Goal: Task Accomplishment & Management: Manage account settings

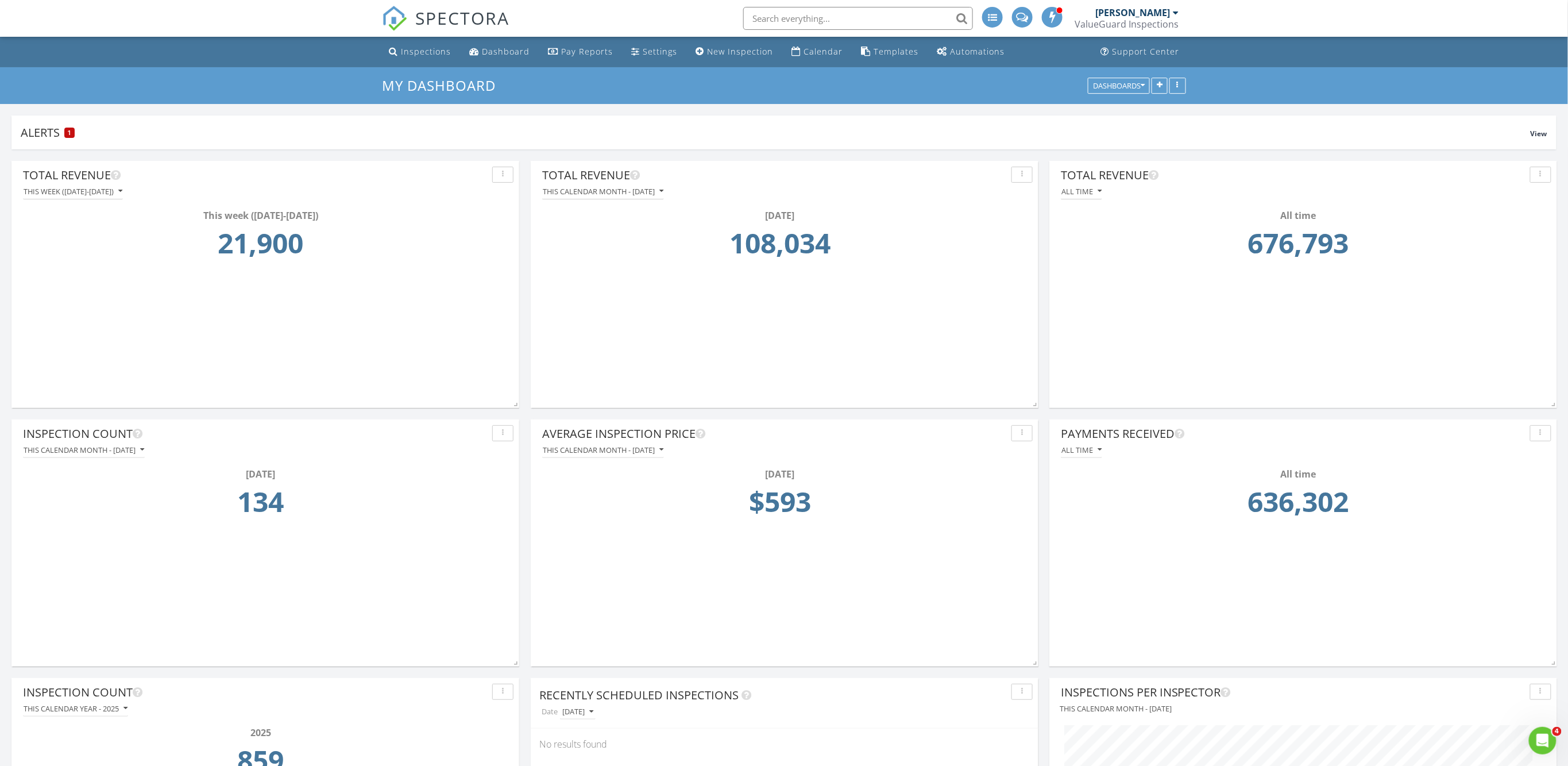
click at [474, 18] on span "SPECTORA" at bounding box center [462, 17] width 95 height 24
click at [444, 50] on div "Inspections" at bounding box center [426, 51] width 50 height 11
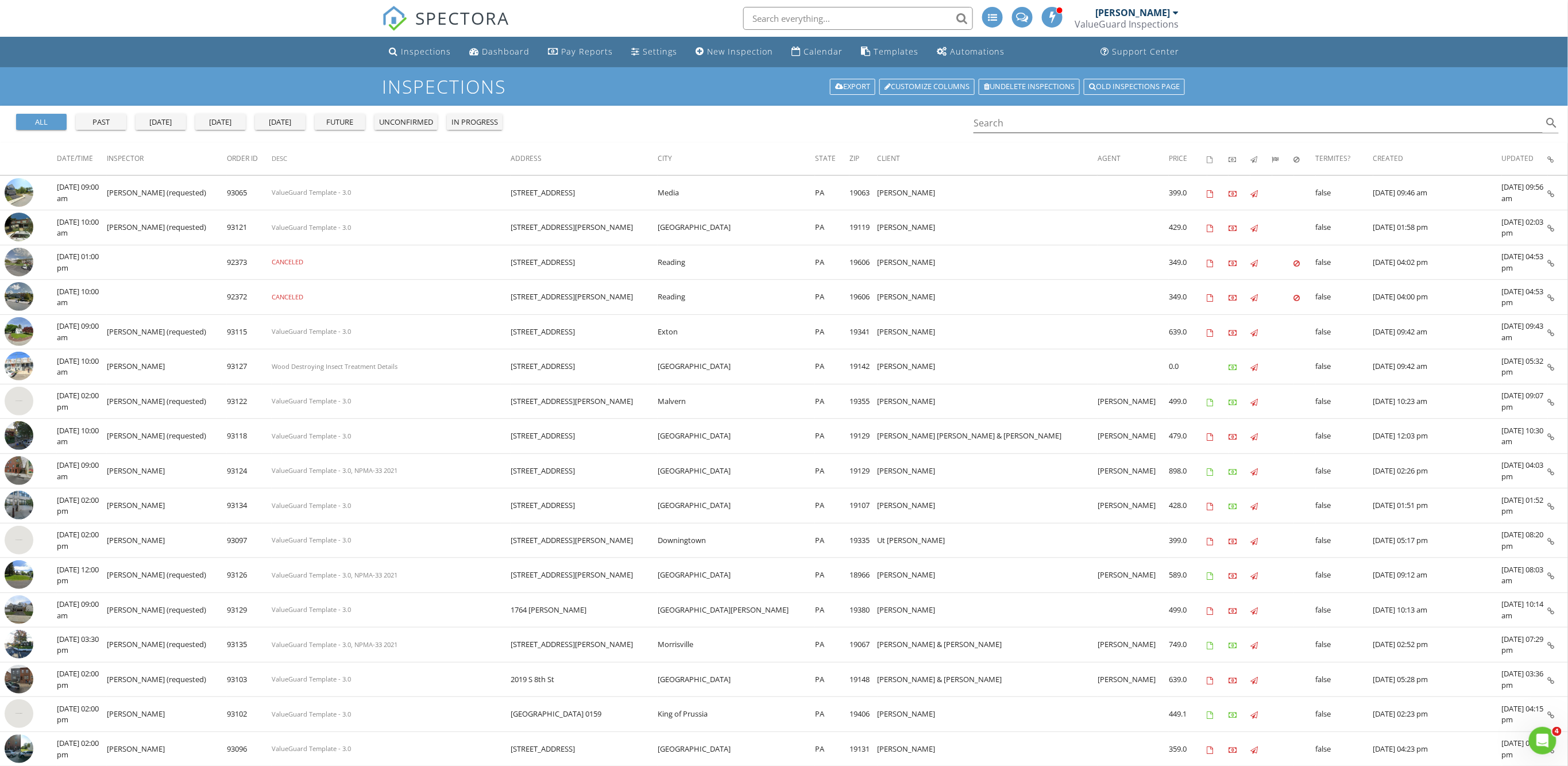
click at [209, 125] on div "today" at bounding box center [220, 122] width 41 height 11
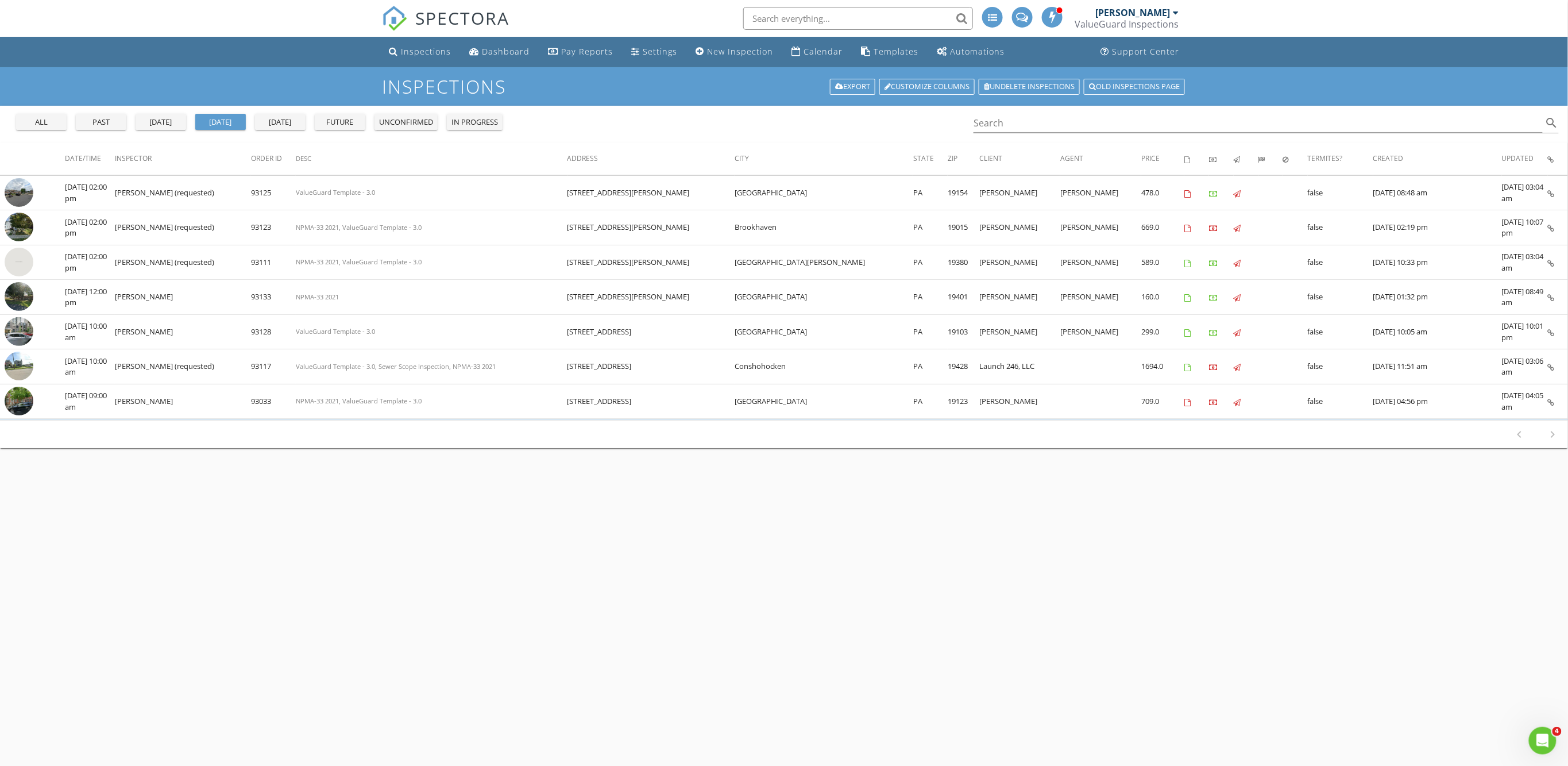
click at [160, 118] on div "yesterday" at bounding box center [160, 122] width 41 height 11
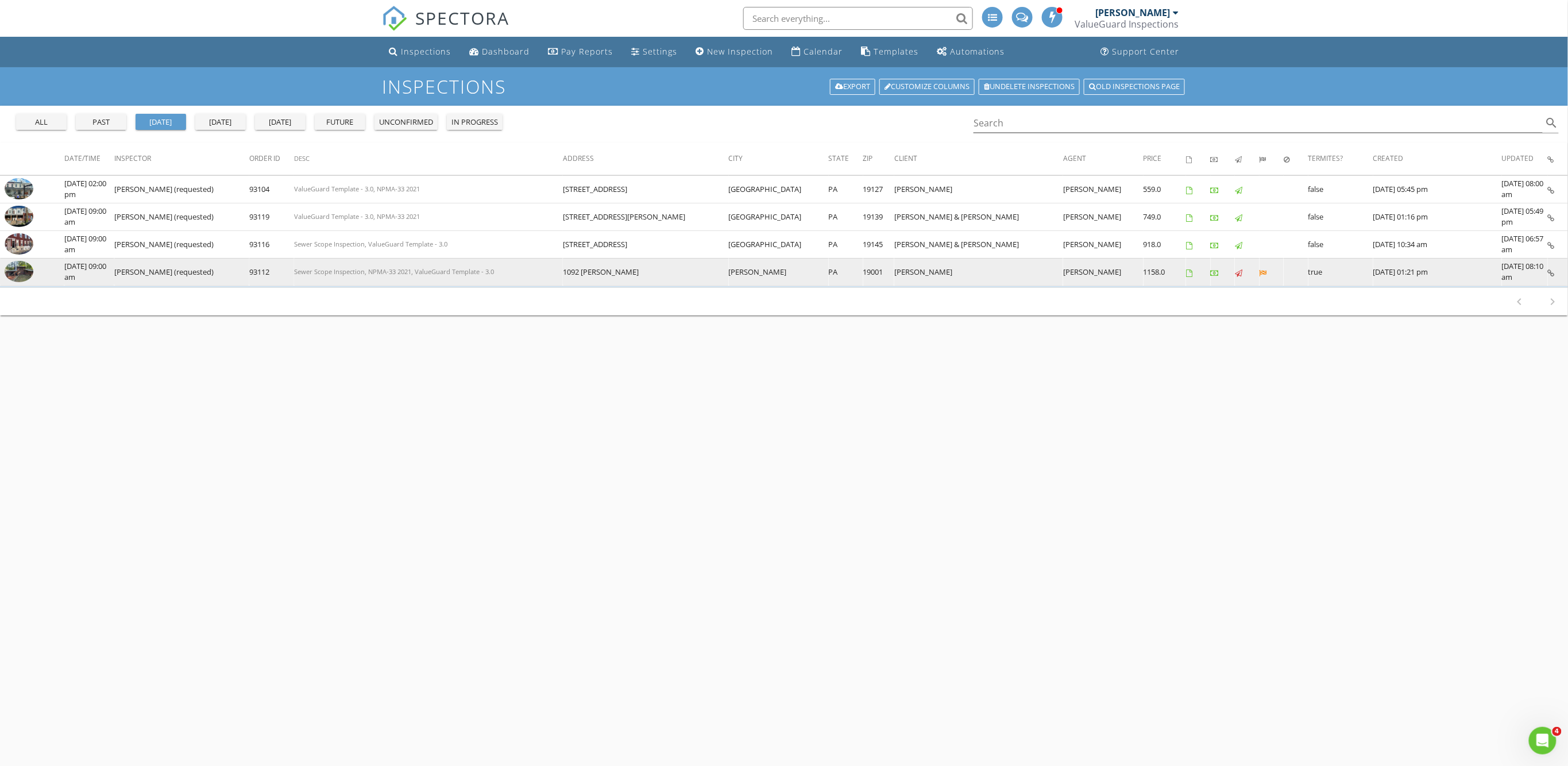
click at [147, 274] on td "Michael Kelley (requested)" at bounding box center [181, 271] width 135 height 28
click at [23, 274] on img at bounding box center [19, 271] width 29 height 22
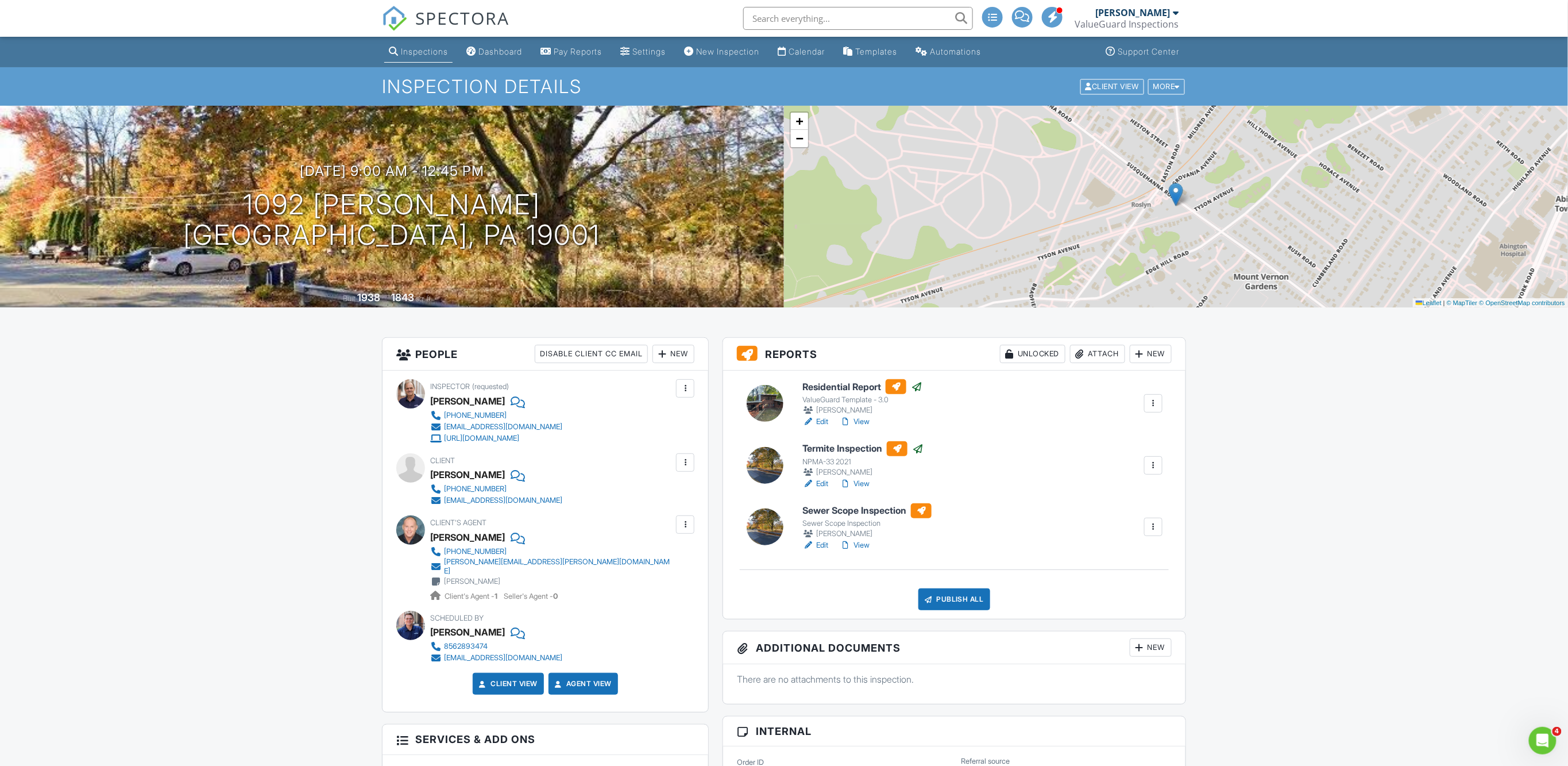
click at [866, 545] on link "View" at bounding box center [854, 545] width 30 height 11
click at [870, 418] on link "View" at bounding box center [854, 421] width 30 height 11
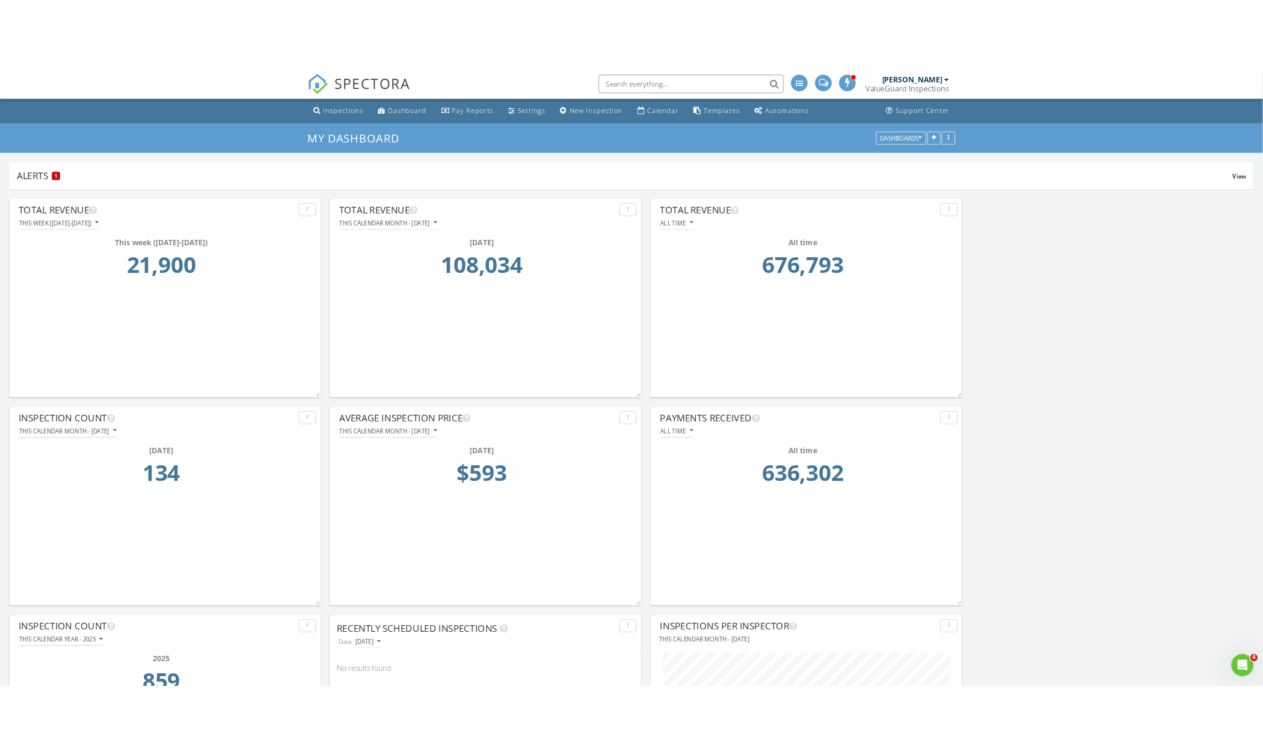
scroll to position [258, 405]
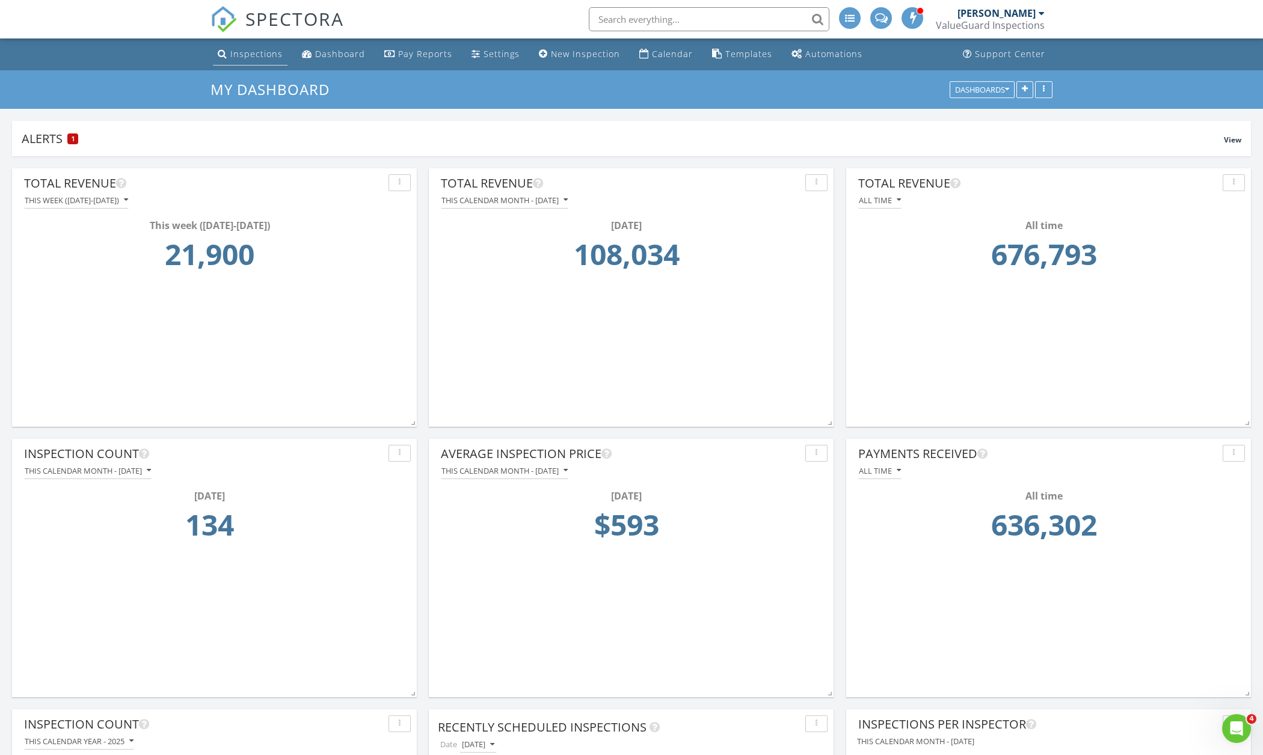
click at [238, 54] on div "Inspections" at bounding box center [256, 53] width 52 height 11
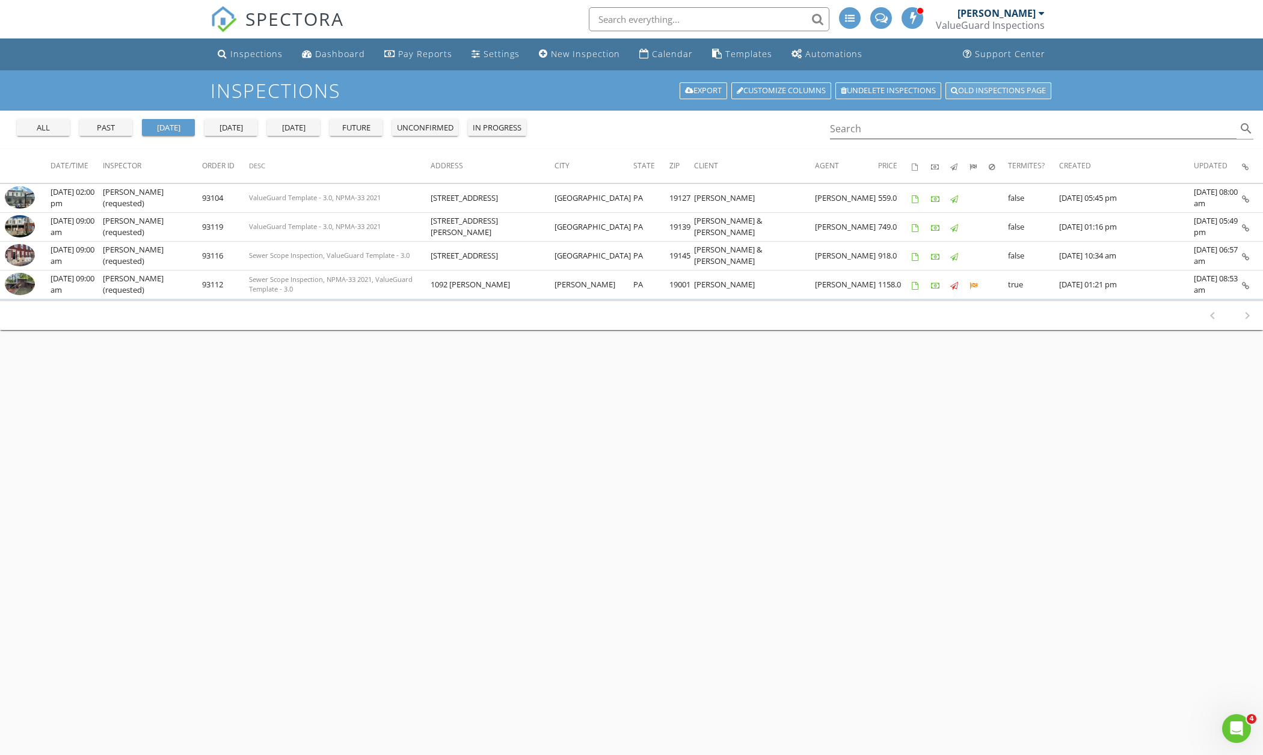
click at [978, 92] on link "Old inspections page" at bounding box center [998, 90] width 106 height 17
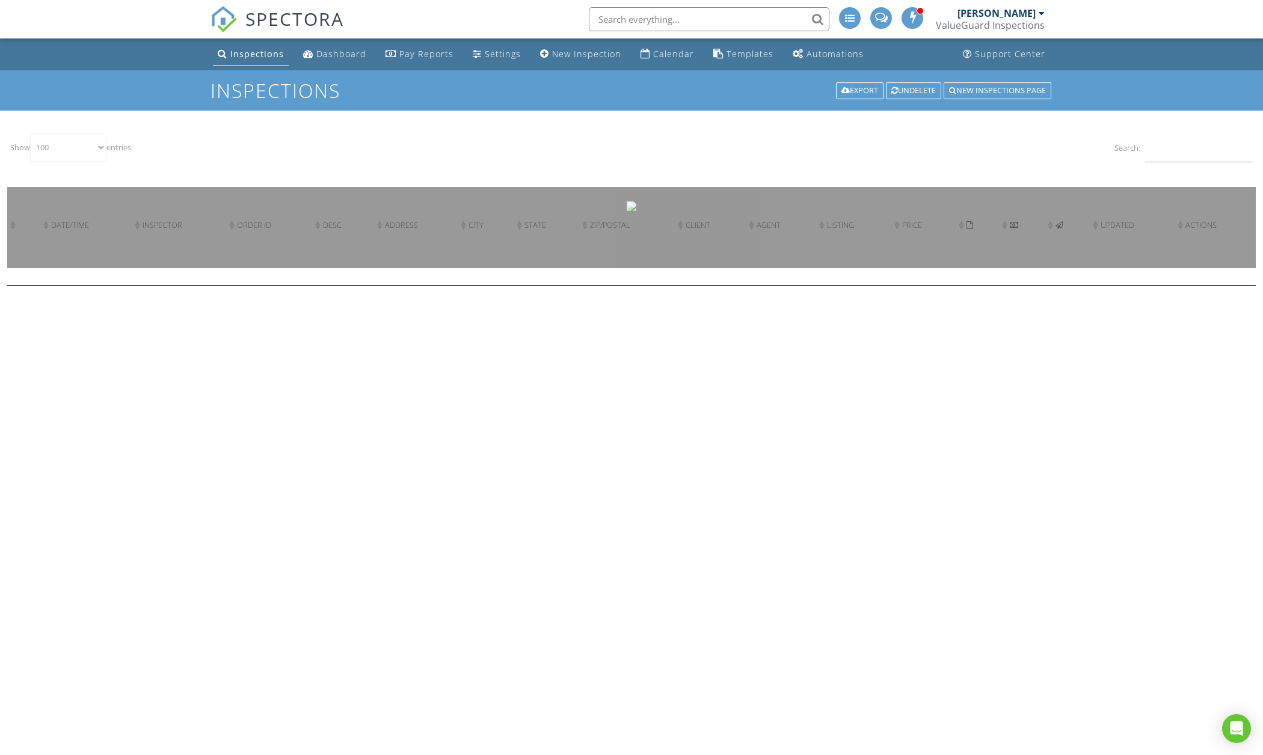
select select "100"
click at [1161, 152] on input "Search:" at bounding box center [1199, 147] width 108 height 29
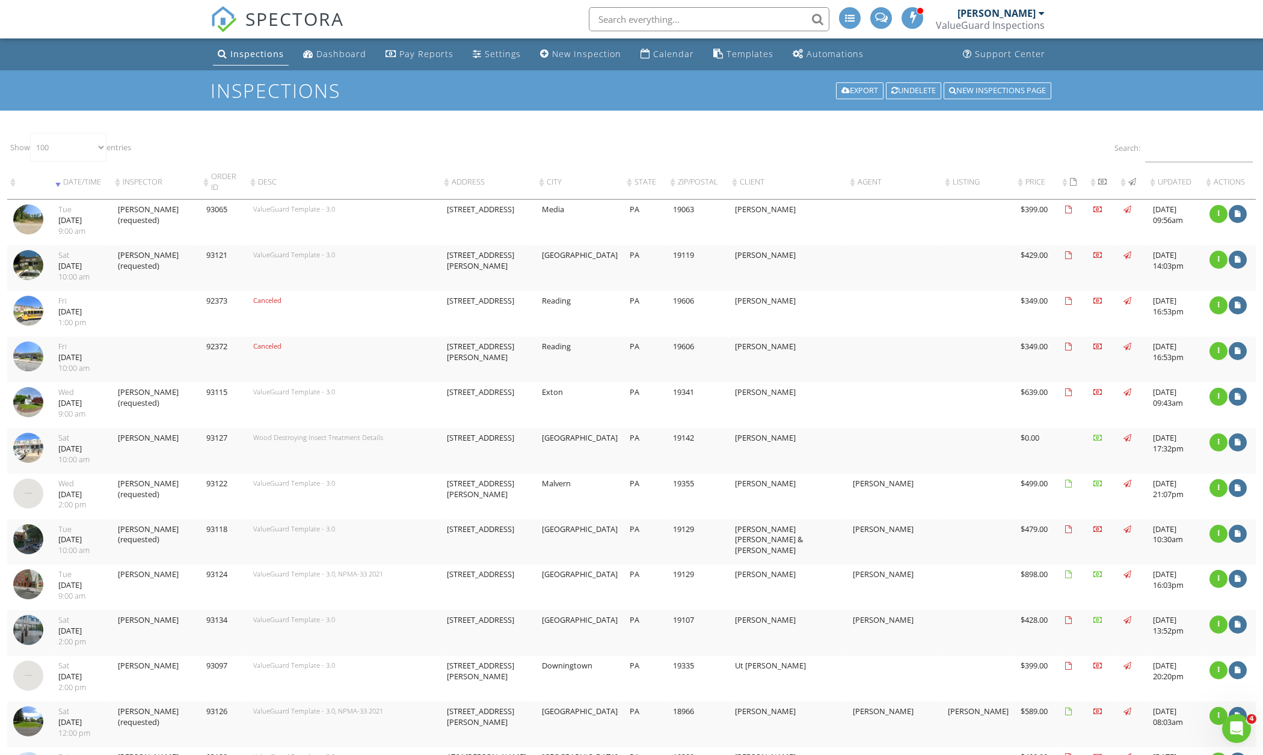
click at [693, 20] on input "text" at bounding box center [709, 19] width 241 height 24
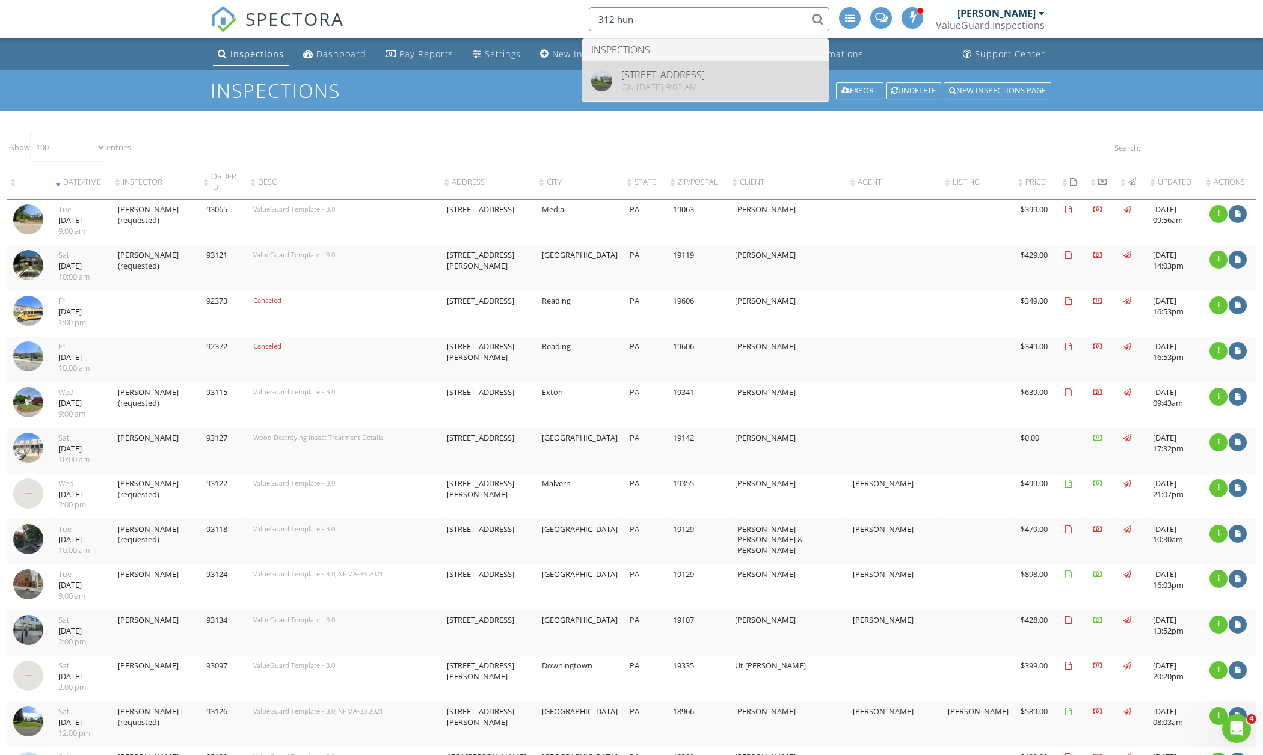
type input "312 hun"
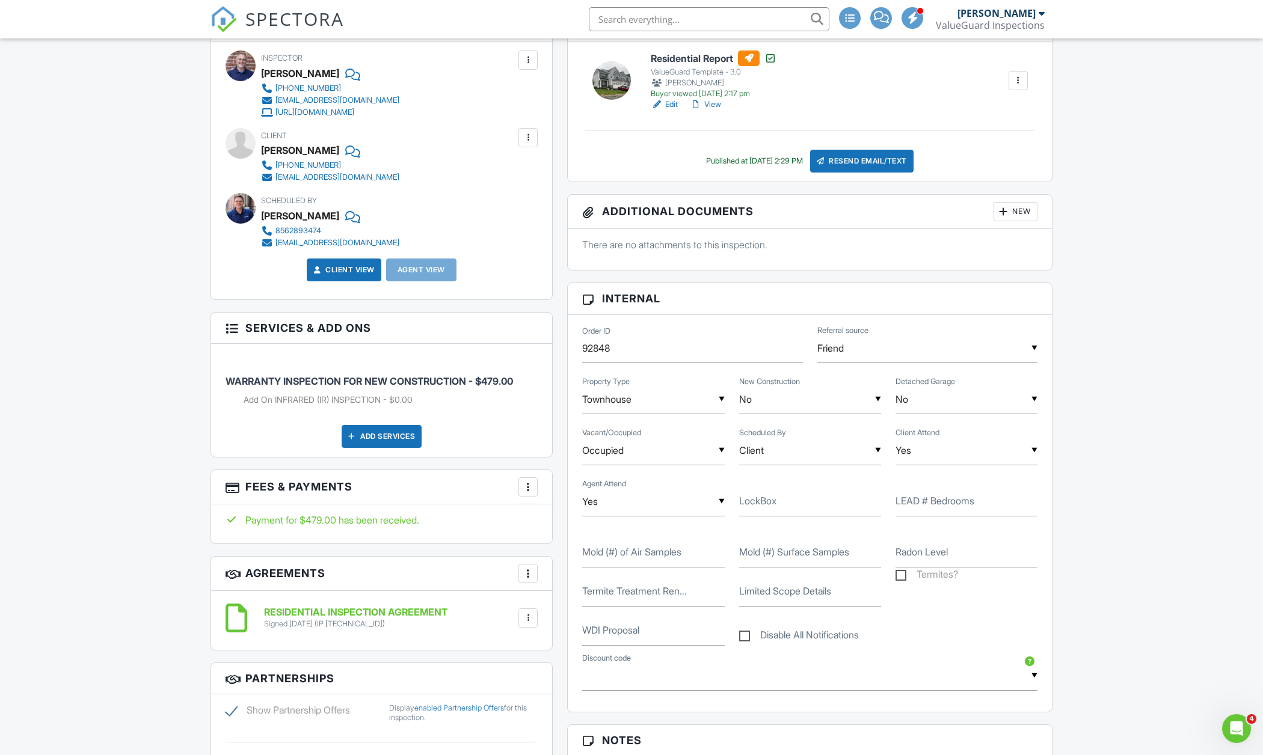
scroll to position [349, 0]
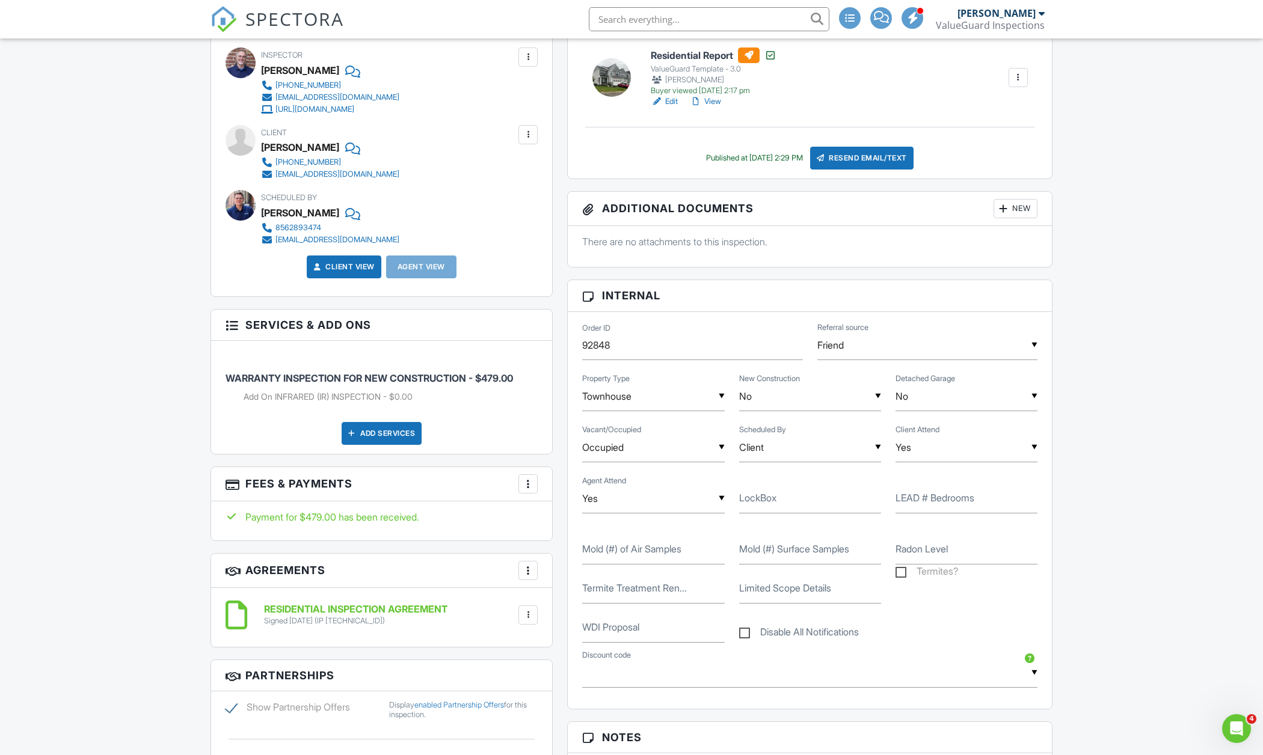
click at [524, 485] on div at bounding box center [528, 484] width 12 height 12
click at [576, 515] on li "Edit Fees & Payments" at bounding box center [589, 521] width 126 height 30
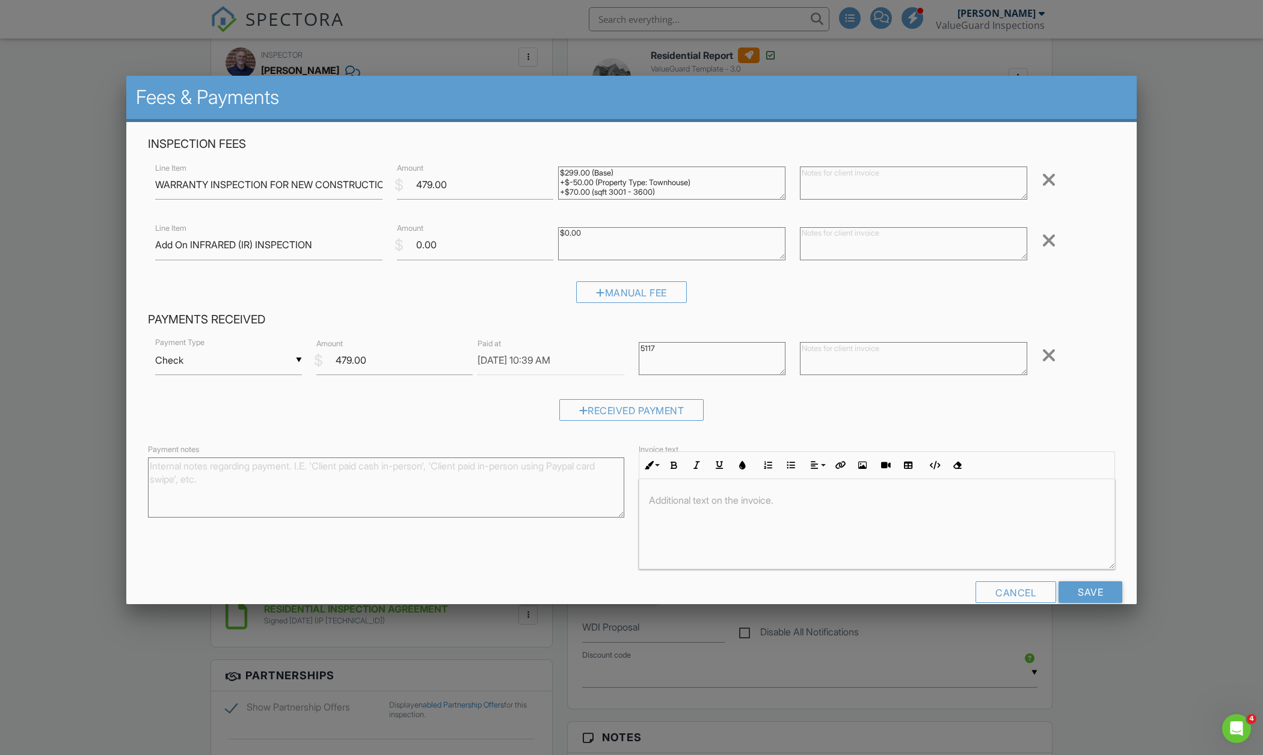
drag, startPoint x: 659, startPoint y: 352, endPoint x: 607, endPoint y: 345, distance: 52.2
click at [610, 345] on div "▼ Check Cash Check On-Site Card Other Cash Check On-Site Card Other Payment Typ…" at bounding box center [631, 361] width 967 height 51
type textarea "Deposit 8/27"
click at [1093, 586] on input "Save" at bounding box center [1091, 593] width 64 height 22
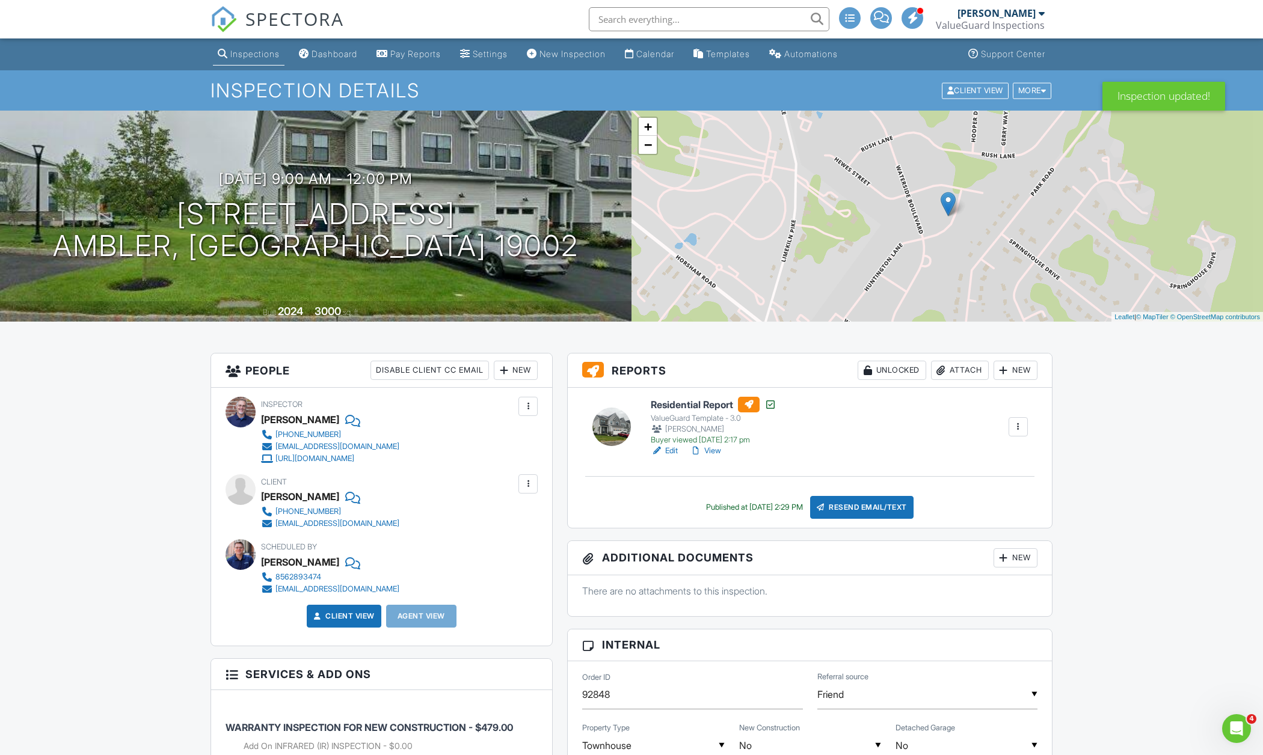
click at [705, 15] on input "text" at bounding box center [709, 19] width 241 height 24
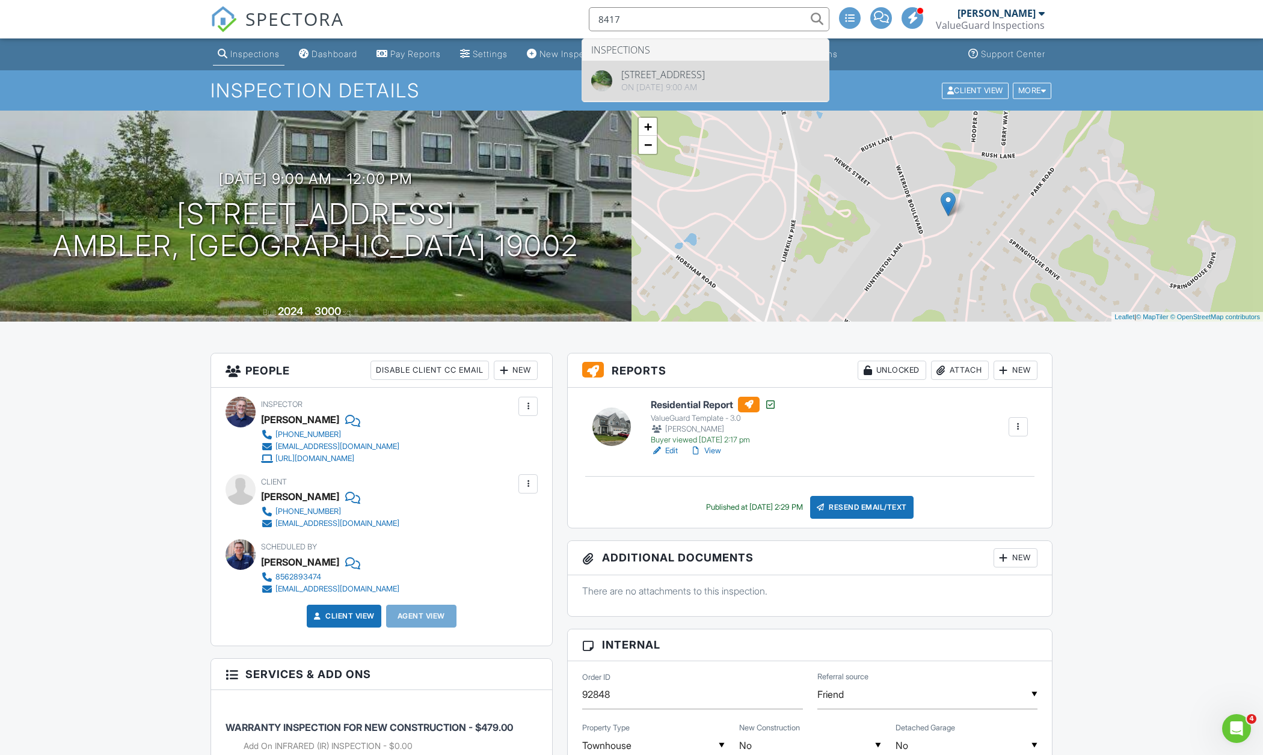
type input "8417"
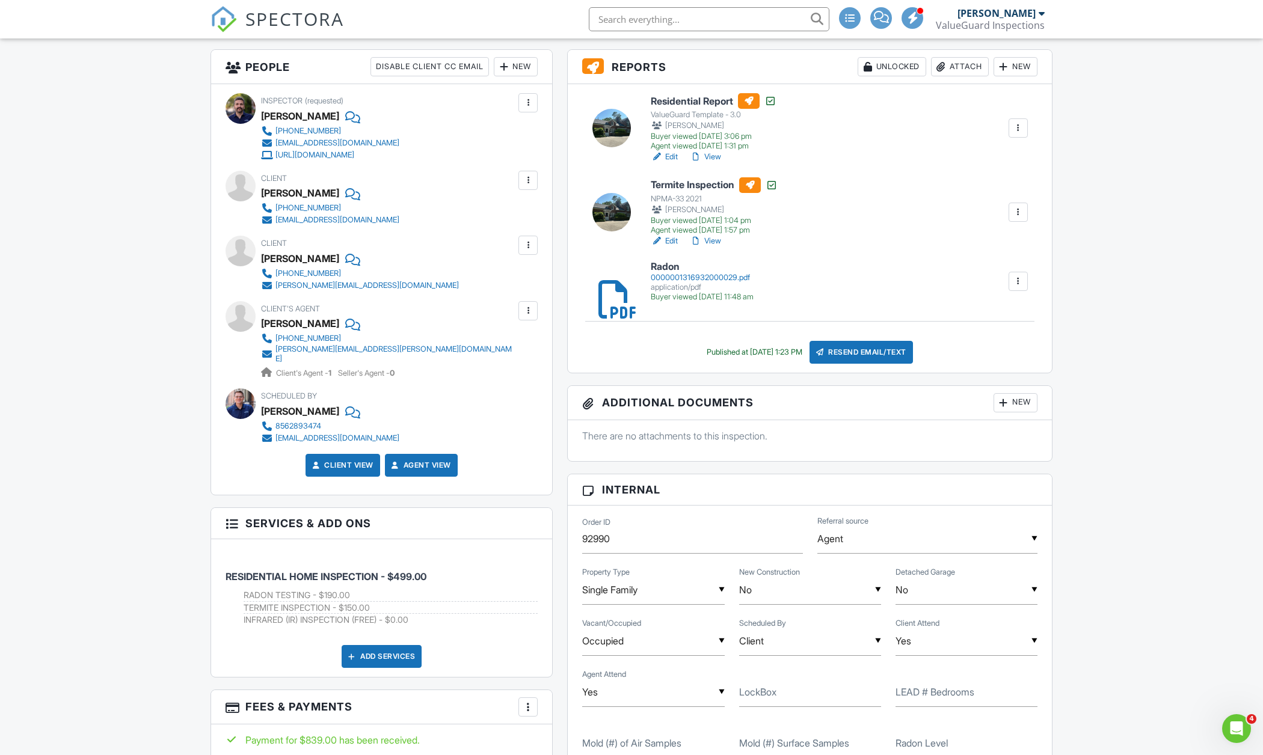
scroll to position [373, 0]
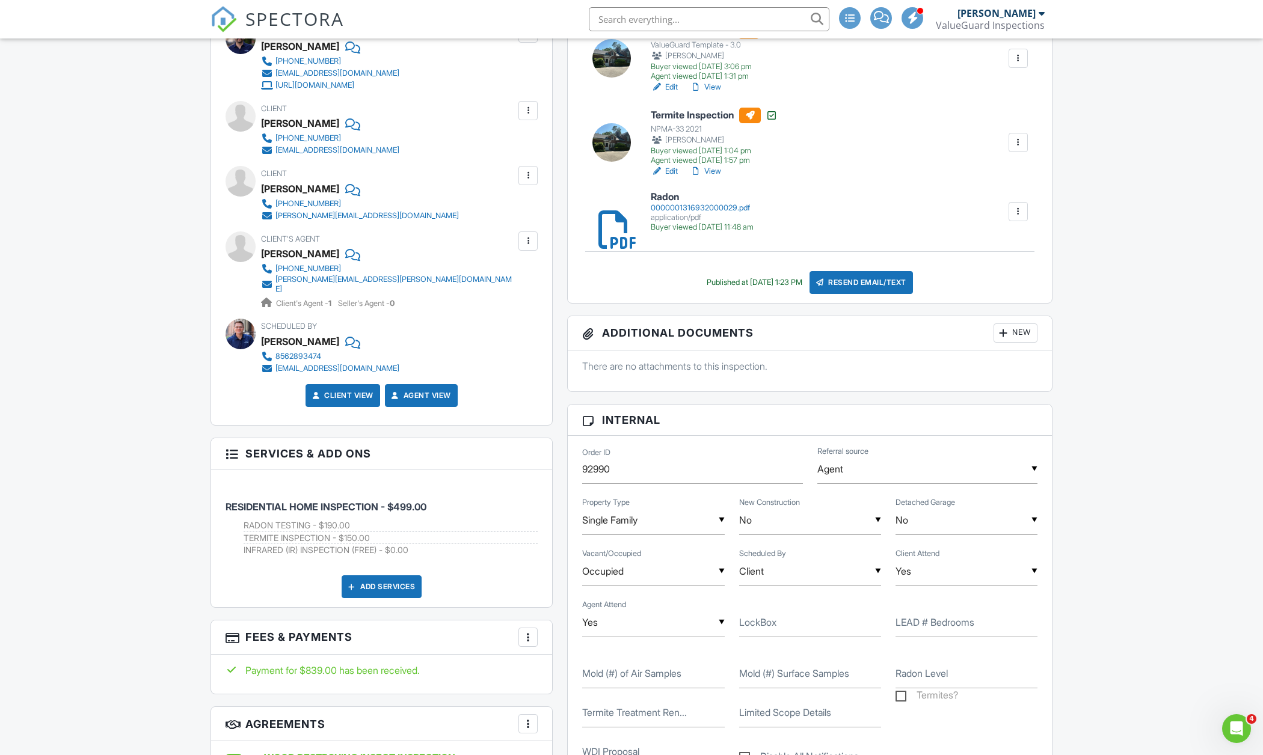
click at [523, 633] on div at bounding box center [528, 638] width 12 height 12
click at [564, 672] on li "Edit Fees & Payments" at bounding box center [589, 674] width 126 height 30
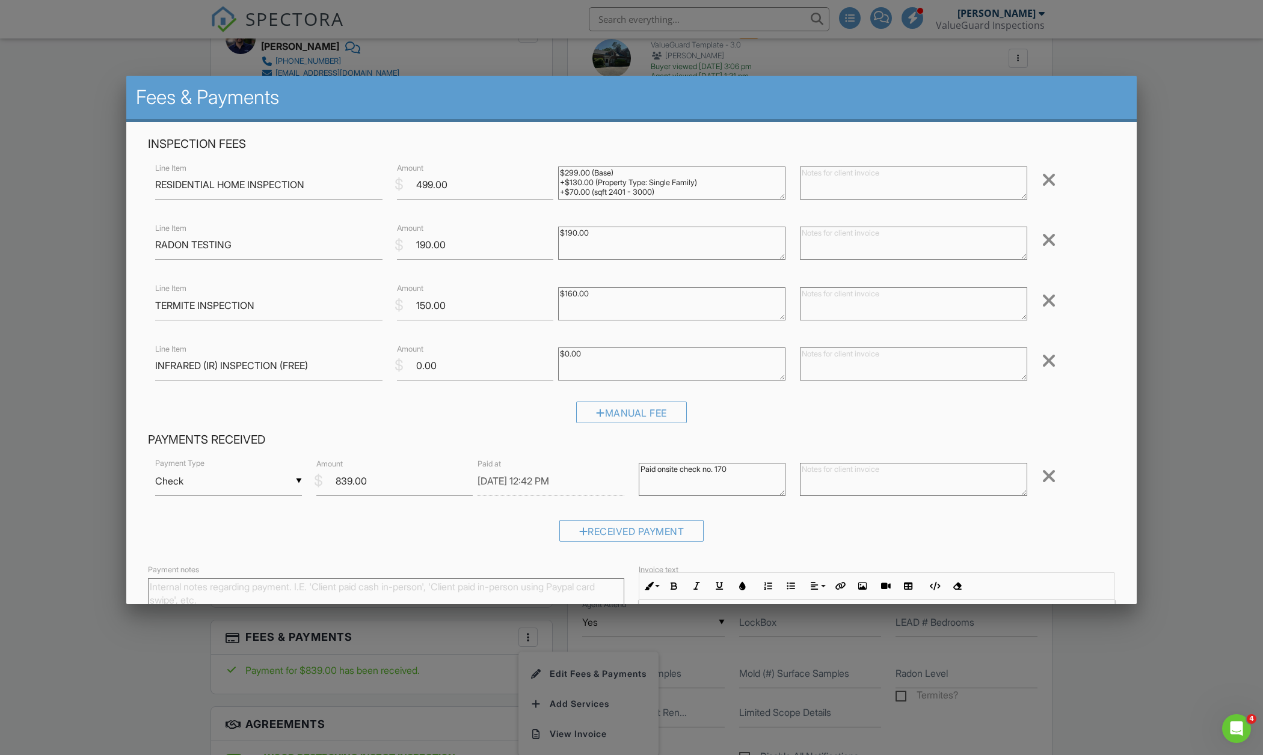
click at [657, 469] on textarea "Paid onsite check no. 170" at bounding box center [712, 479] width 147 height 33
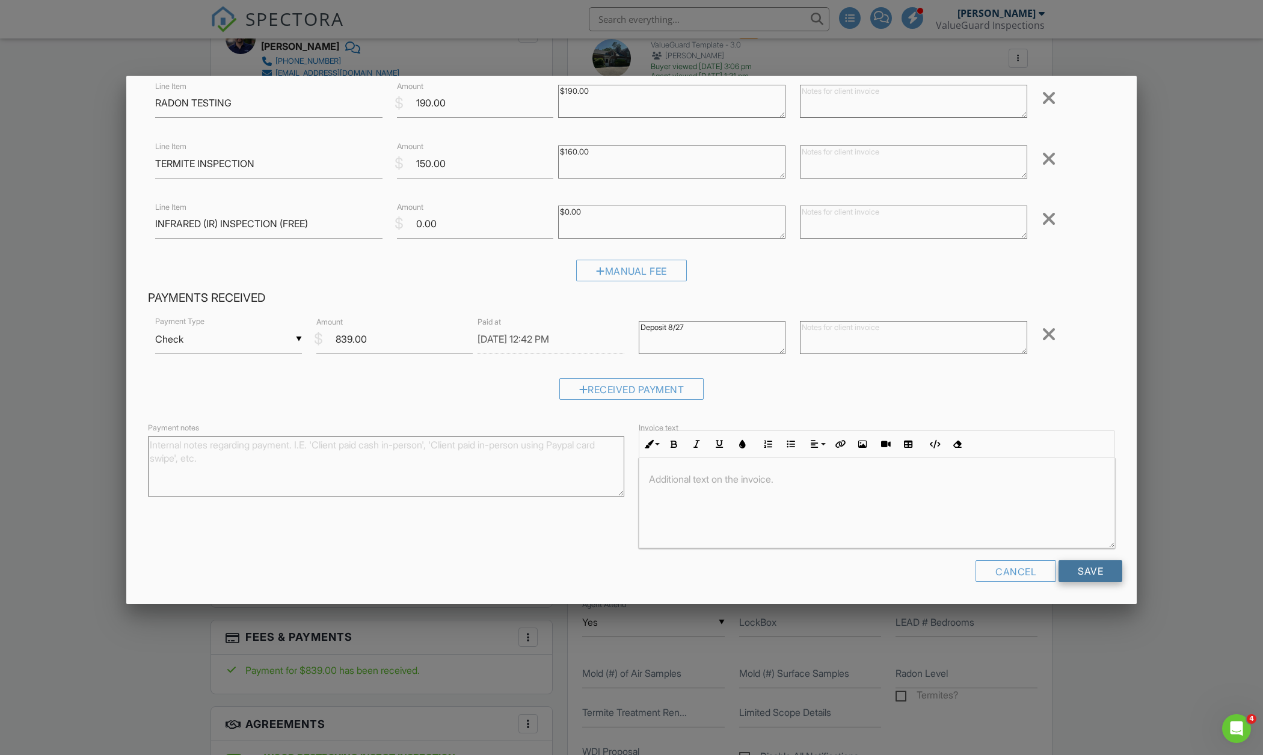
scroll to position [141, 0]
type textarea "Deposit 8/27"
click at [1088, 576] on input "Save" at bounding box center [1091, 573] width 64 height 22
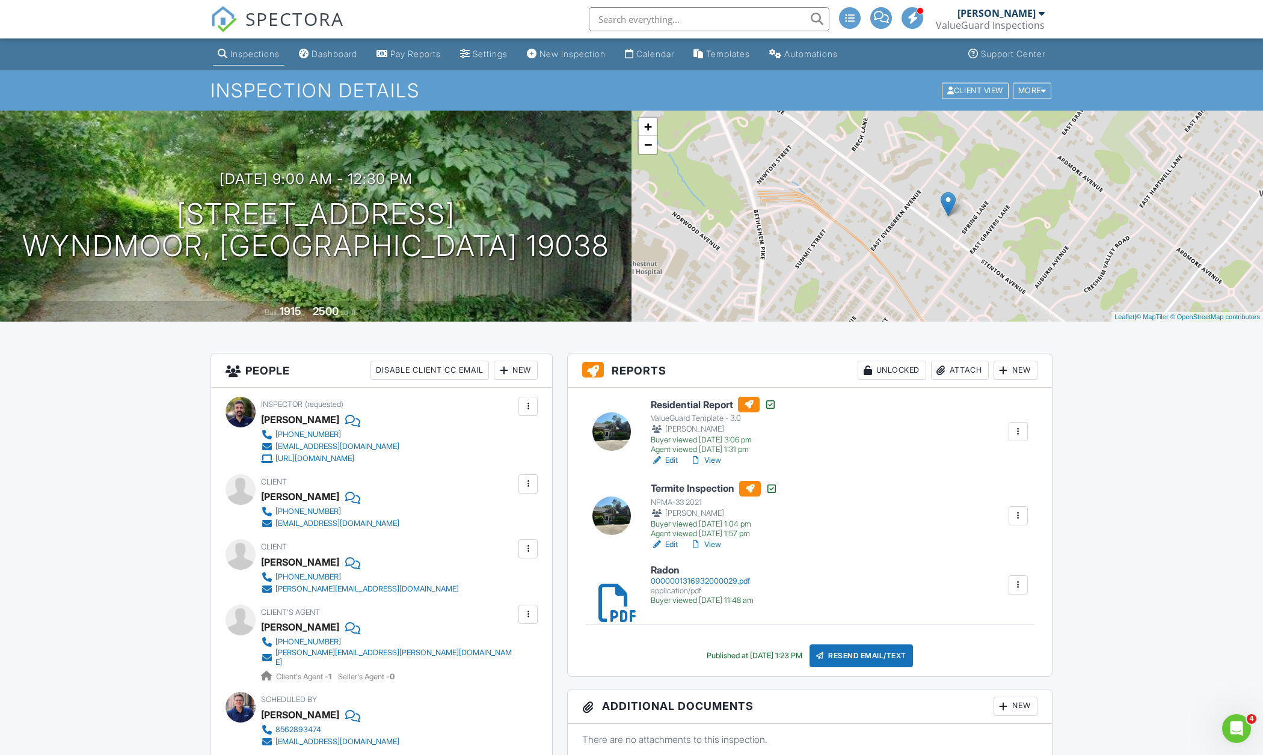
click at [263, 64] on link "Inspections" at bounding box center [249, 54] width 72 height 22
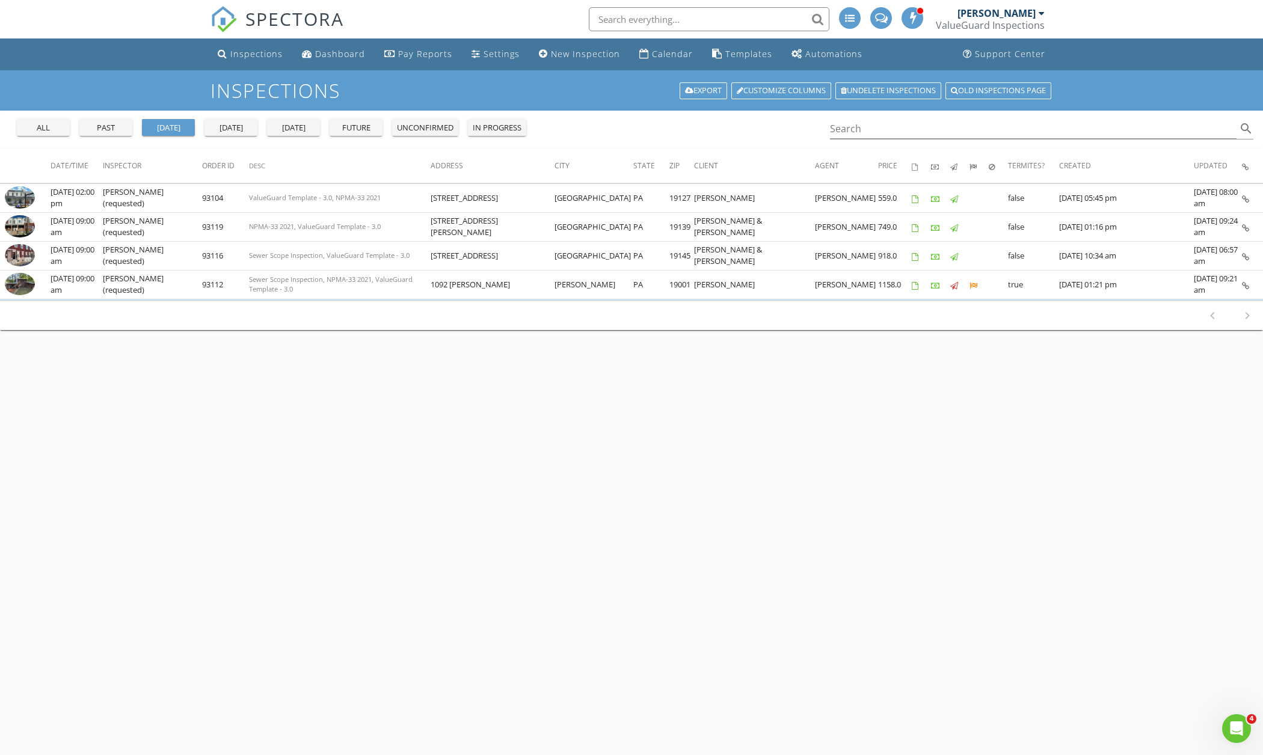
click at [99, 138] on div "all past [DATE] [DATE] [DATE] future unconfirmed in progress" at bounding box center [271, 125] width 519 height 29
click at [99, 133] on button "past" at bounding box center [105, 127] width 53 height 17
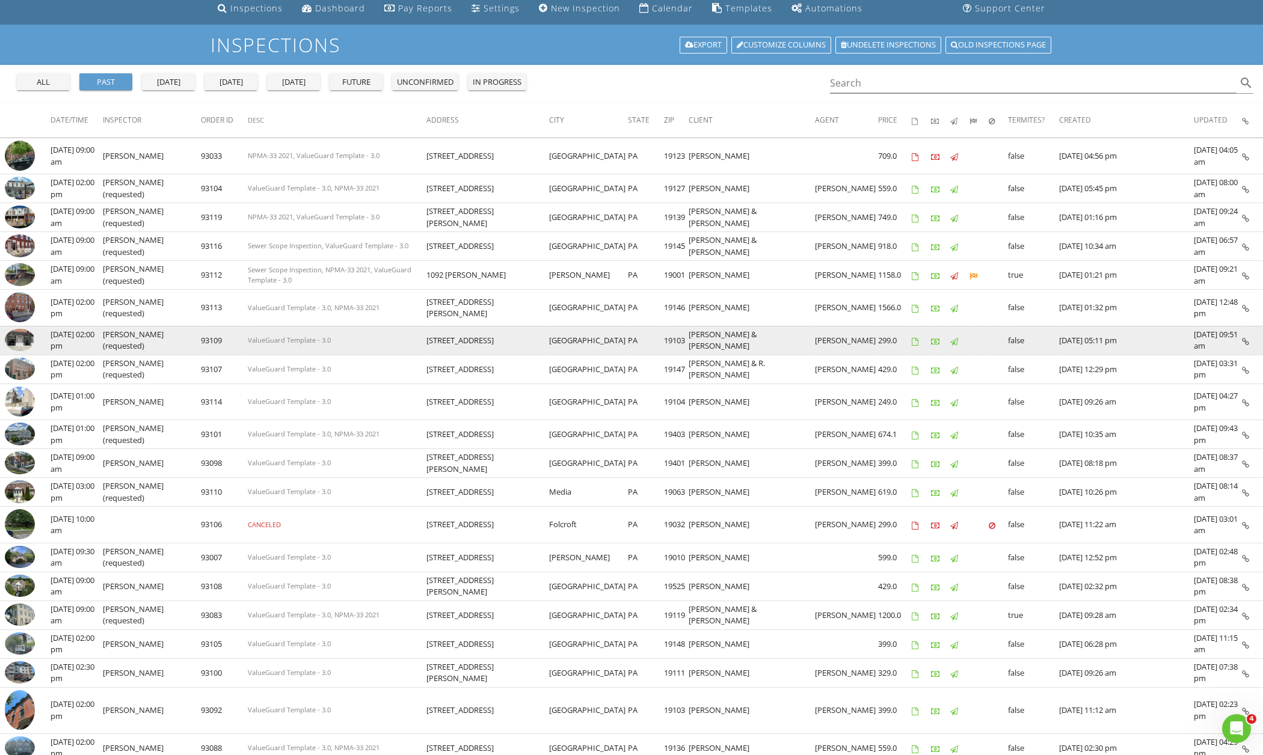
scroll to position [45, 0]
